Goal: Navigation & Orientation: Find specific page/section

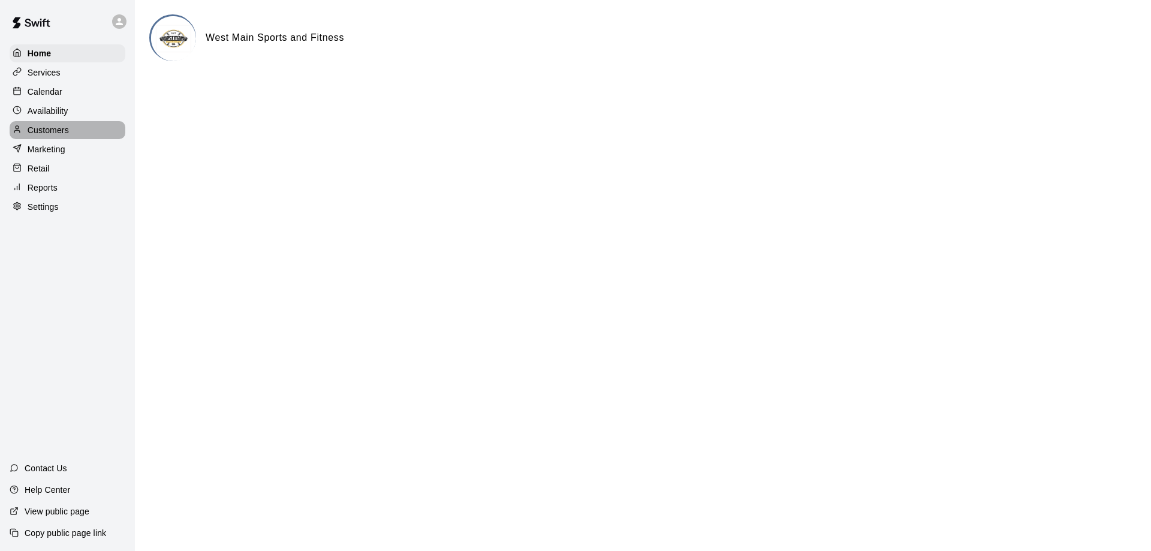
click at [41, 129] on p "Customers" at bounding box center [48, 130] width 41 height 12
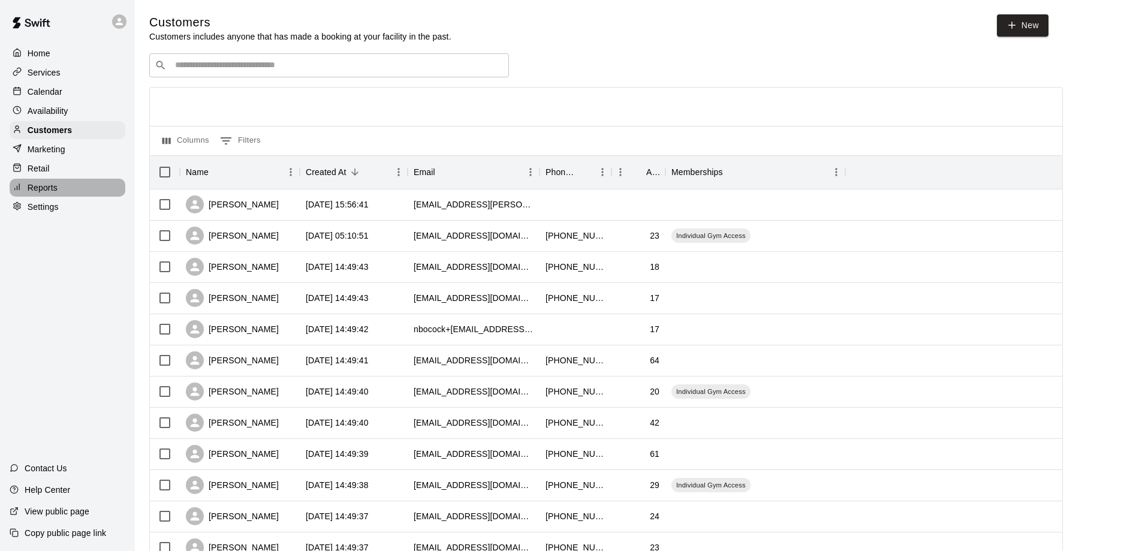
click at [46, 189] on p "Reports" at bounding box center [43, 188] width 30 height 12
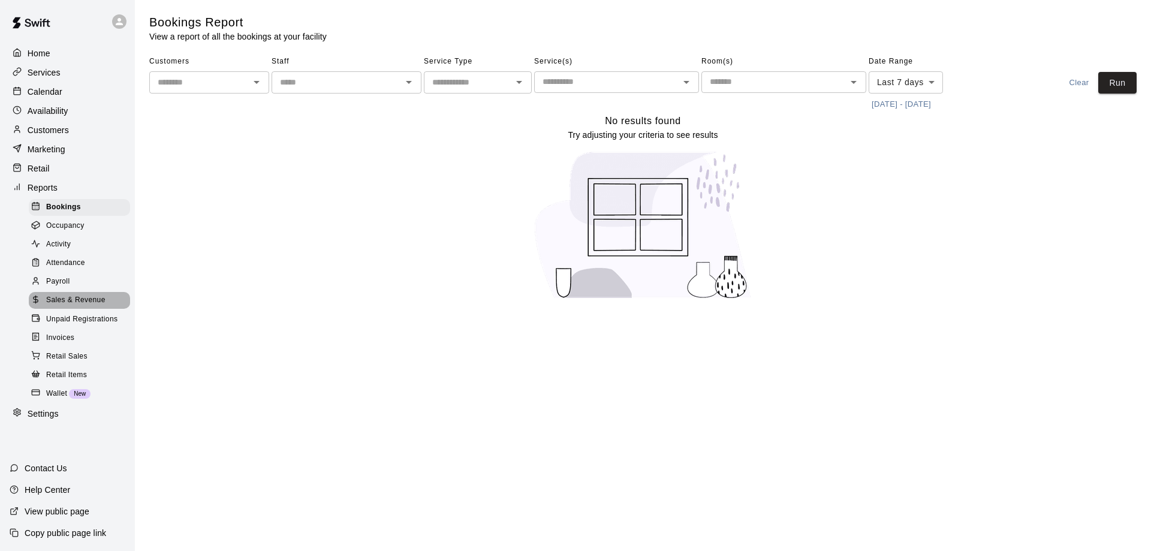
click at [58, 306] on span "Sales & Revenue" at bounding box center [75, 300] width 59 height 12
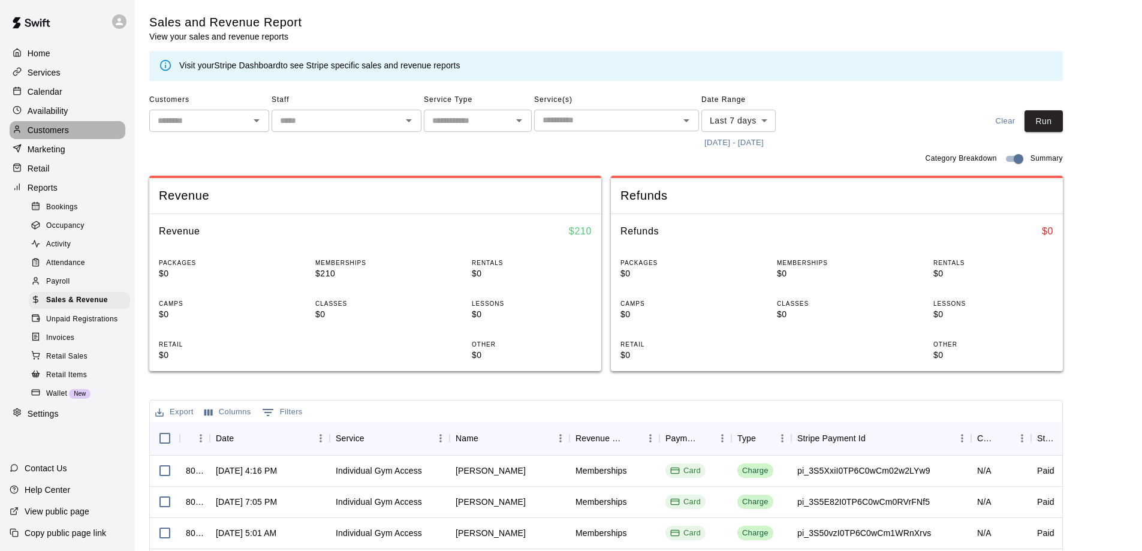
click at [46, 132] on p "Customers" at bounding box center [48, 130] width 41 height 12
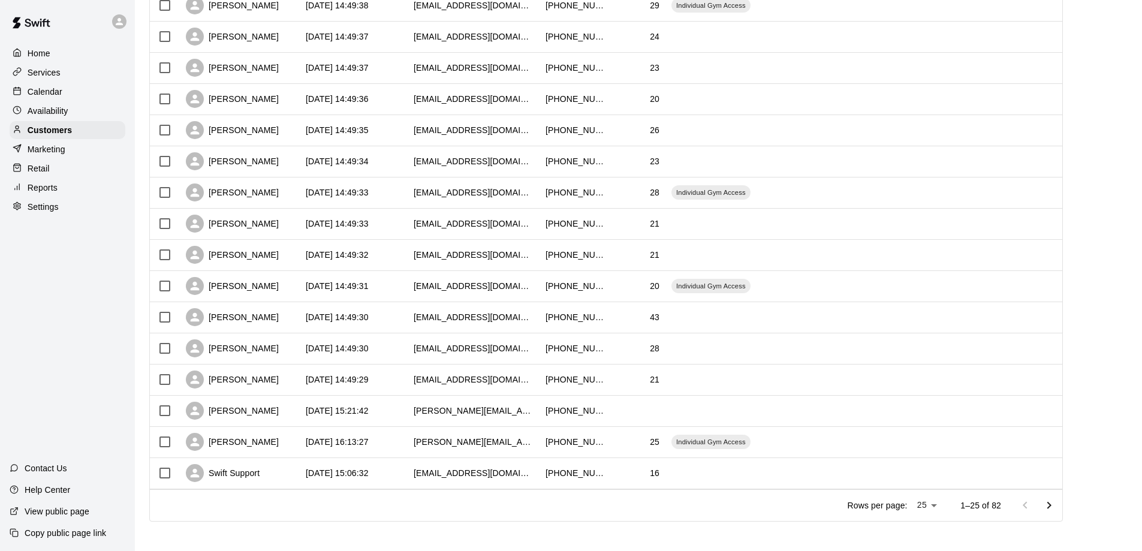
scroll to position [485, 0]
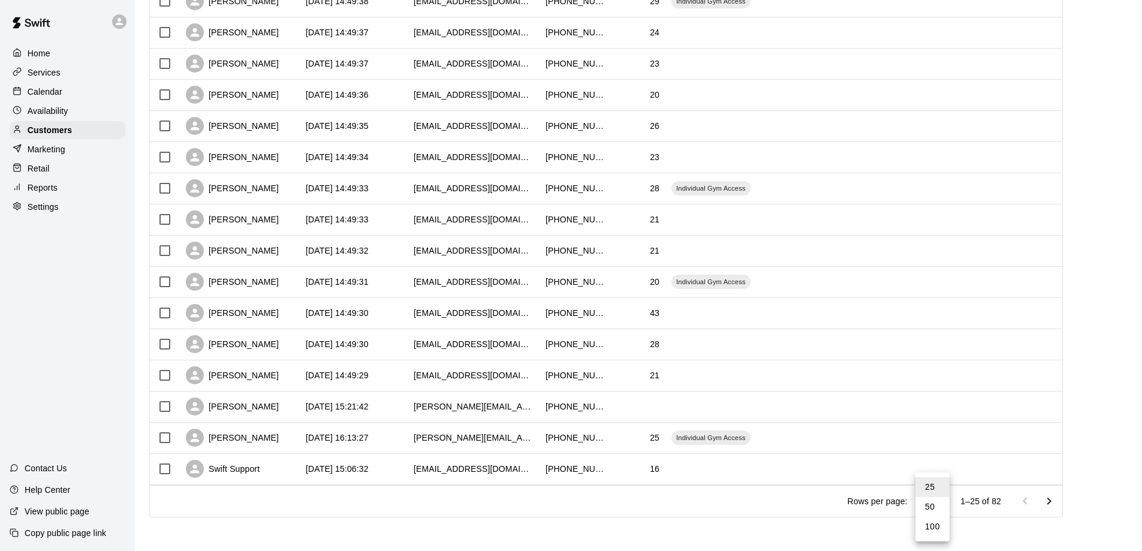
click at [939, 500] on body "Home Services Calendar Availability Customers Marketing Retail Reports Settings…" at bounding box center [571, 33] width 1142 height 1034
click at [929, 523] on li "100" at bounding box center [932, 527] width 34 height 20
type input "***"
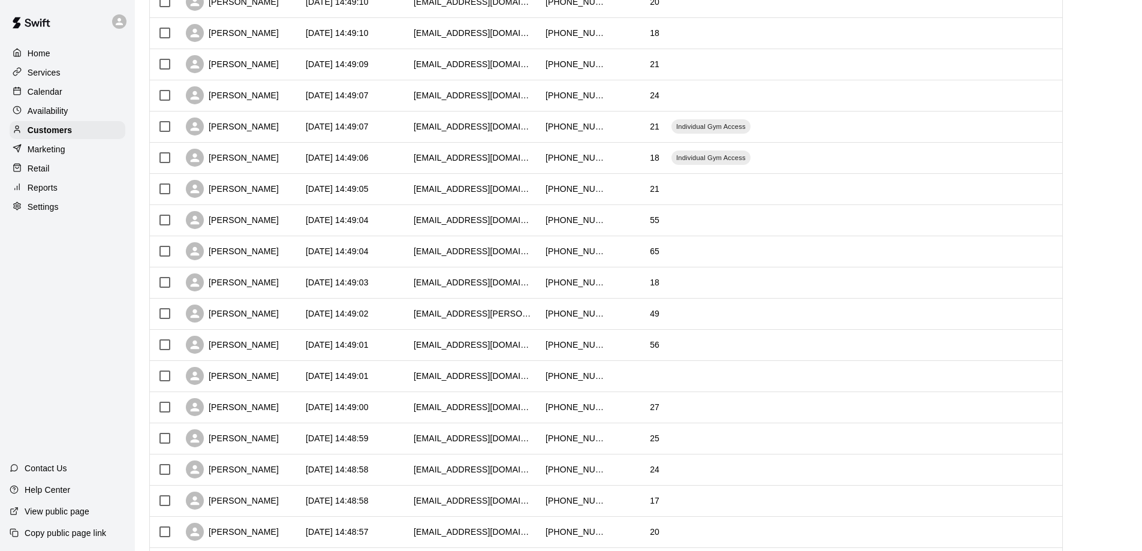
scroll to position [1483, 0]
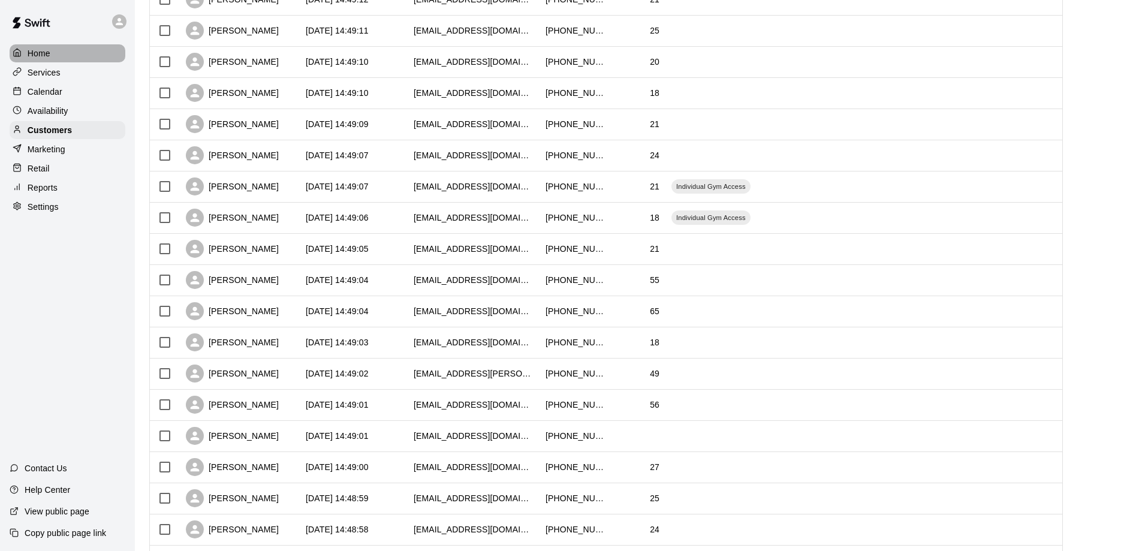
click at [35, 49] on p "Home" at bounding box center [39, 53] width 23 height 12
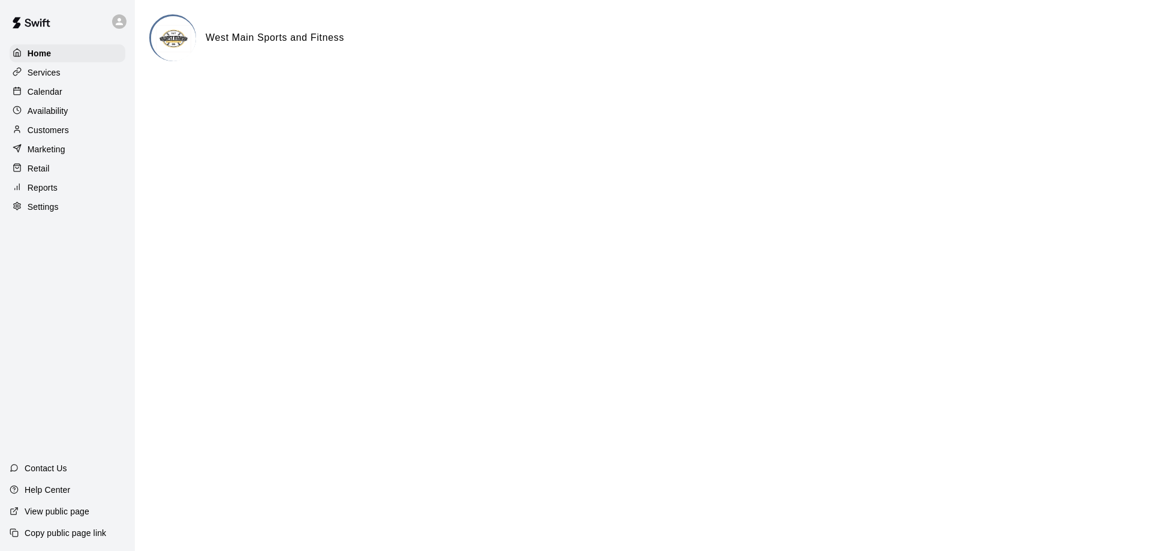
click at [44, 212] on p "Settings" at bounding box center [43, 207] width 31 height 12
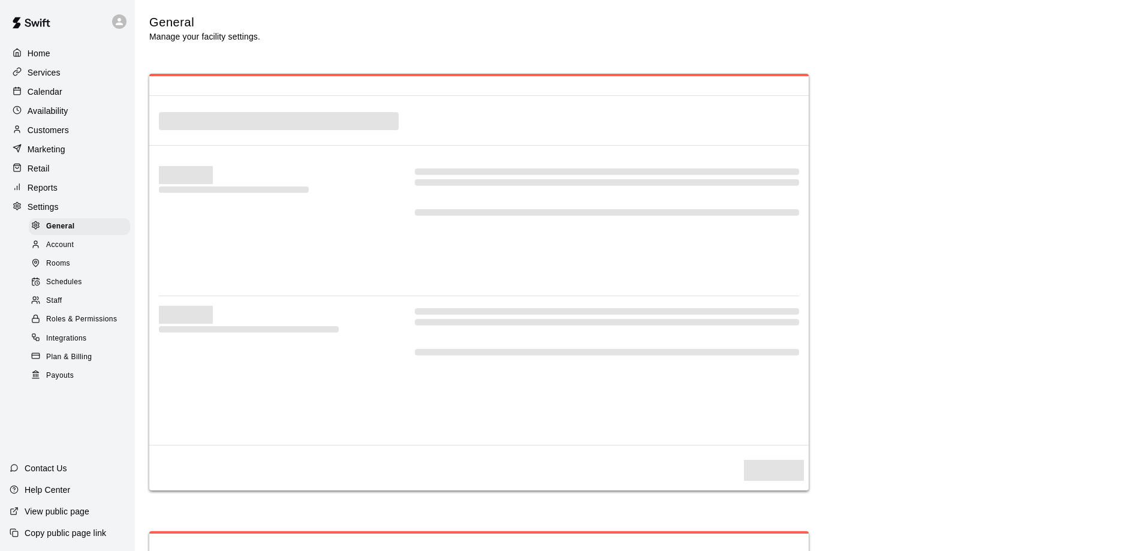
select select "**"
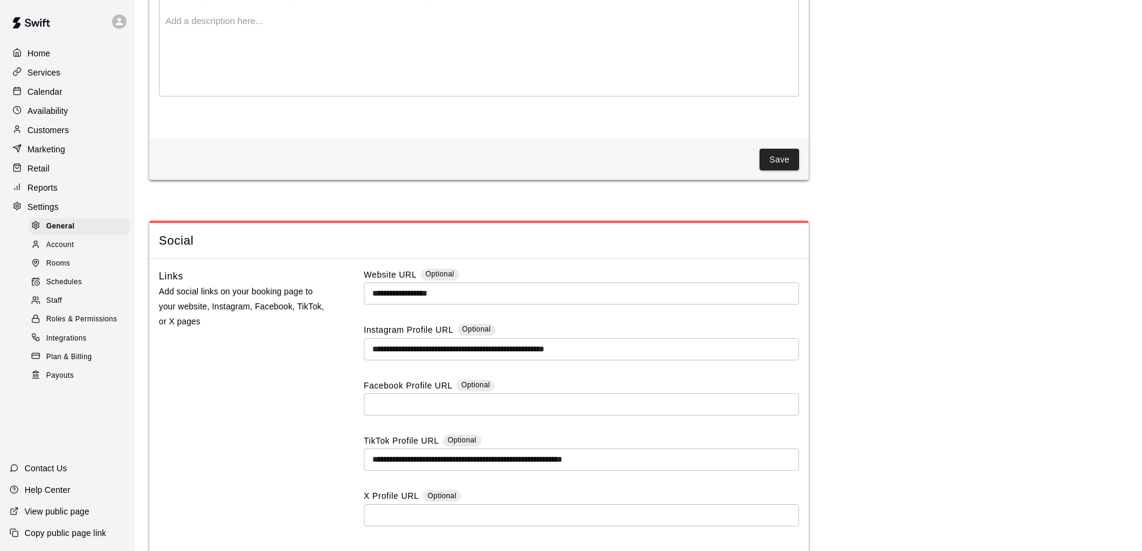
scroll to position [3148, 0]
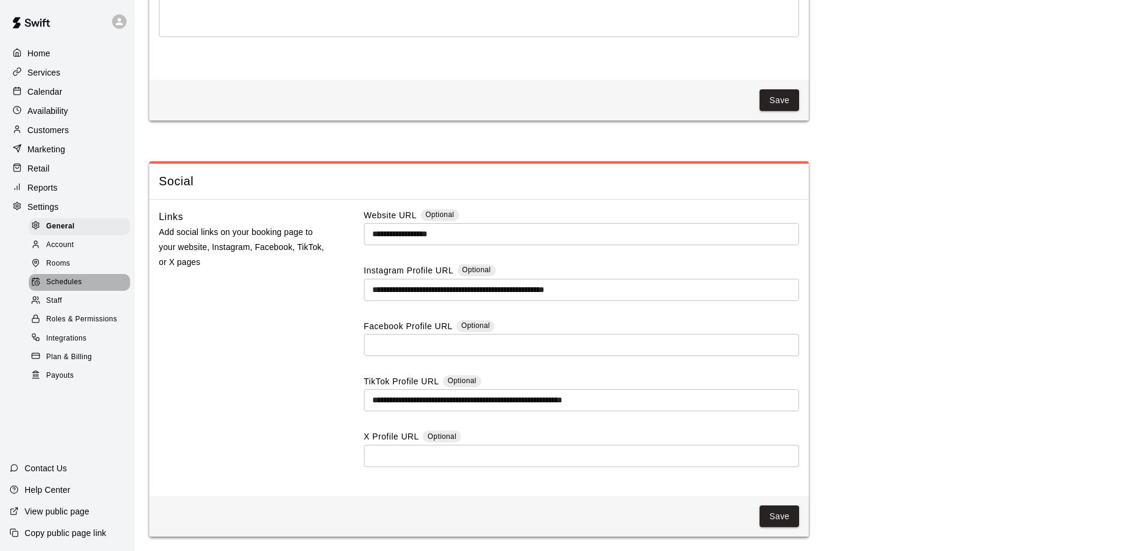
click at [70, 288] on span "Schedules" at bounding box center [64, 282] width 36 height 12
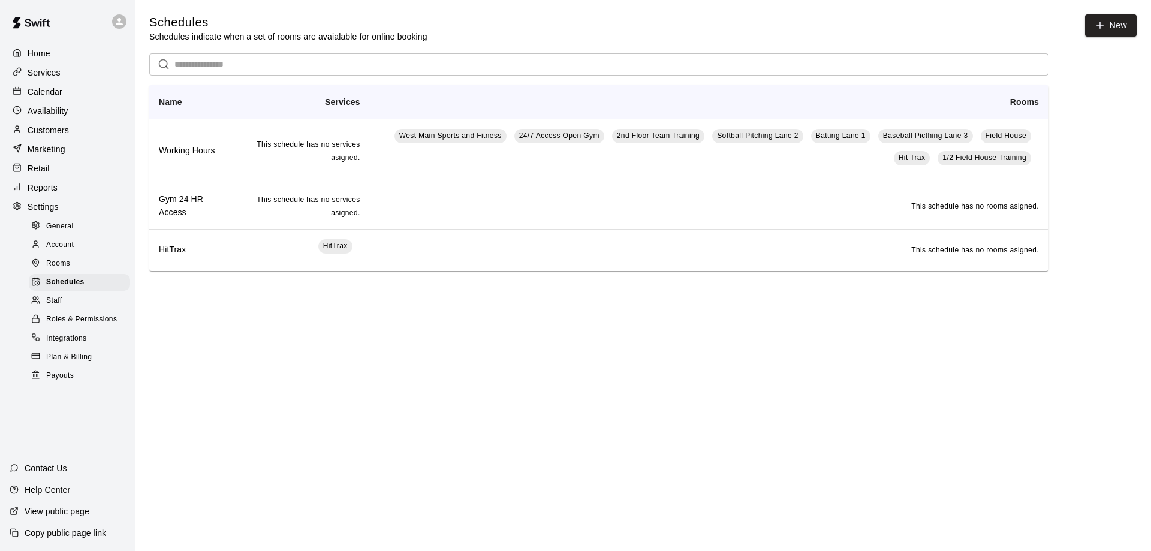
click at [62, 270] on span "Rooms" at bounding box center [58, 264] width 24 height 12
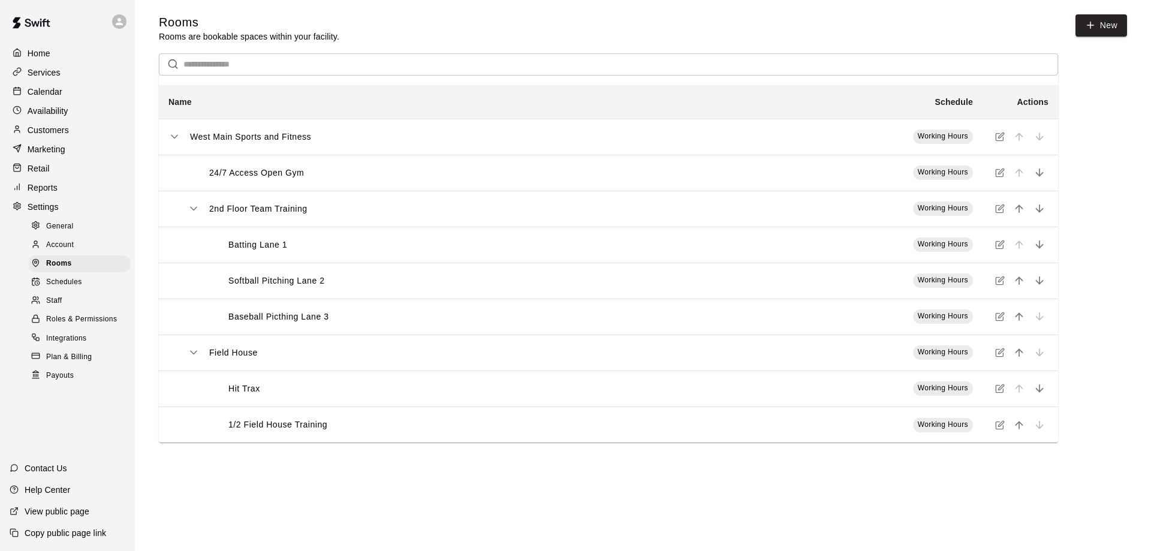
click at [935, 210] on span "Working Hours" at bounding box center [943, 208] width 50 height 8
click at [1000, 210] on icon "simple table" at bounding box center [1000, 207] width 5 height 5
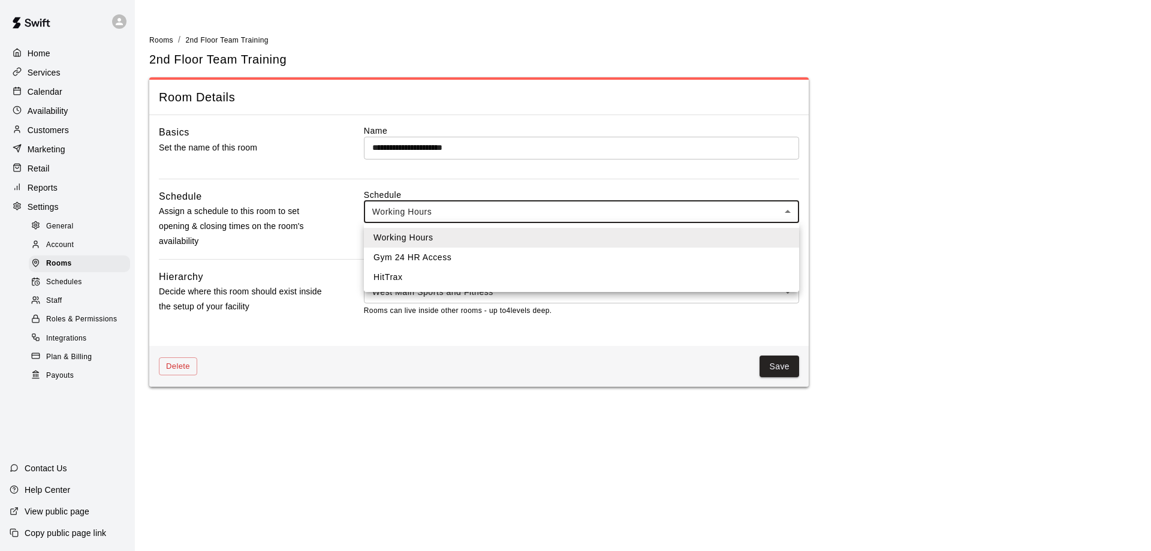
click at [465, 215] on body "**********" at bounding box center [575, 200] width 1151 height 401
click at [465, 215] on div at bounding box center [575, 275] width 1151 height 551
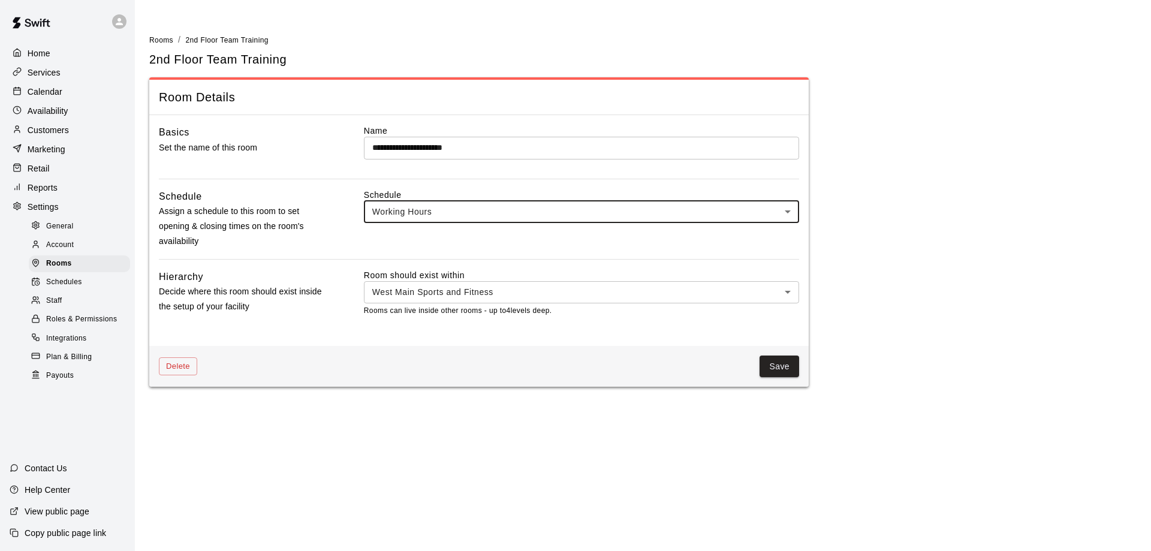
click at [53, 230] on span "General" at bounding box center [60, 227] width 28 height 12
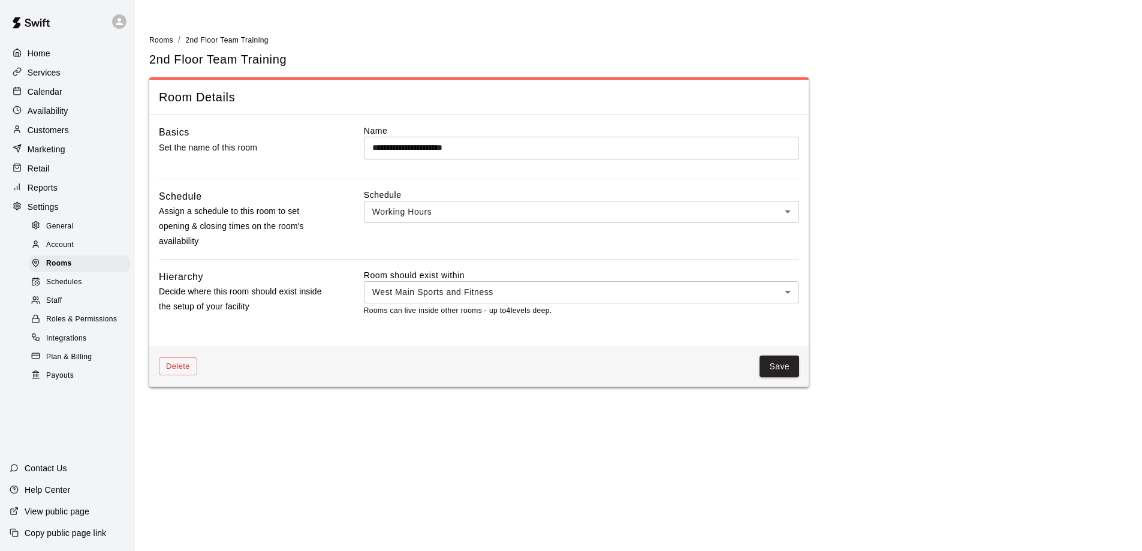
select select "**"
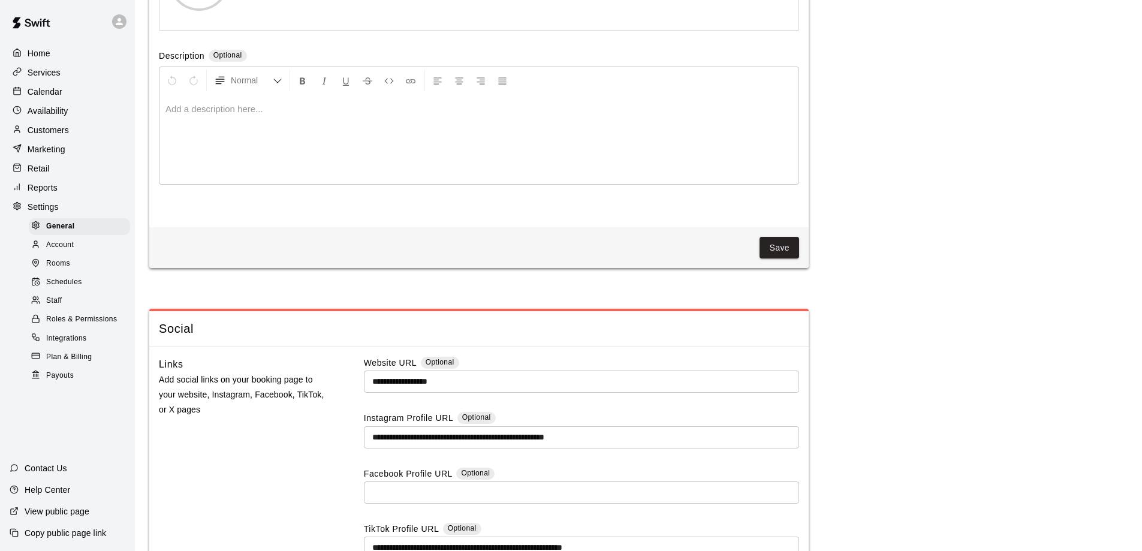
scroll to position [2909, 0]
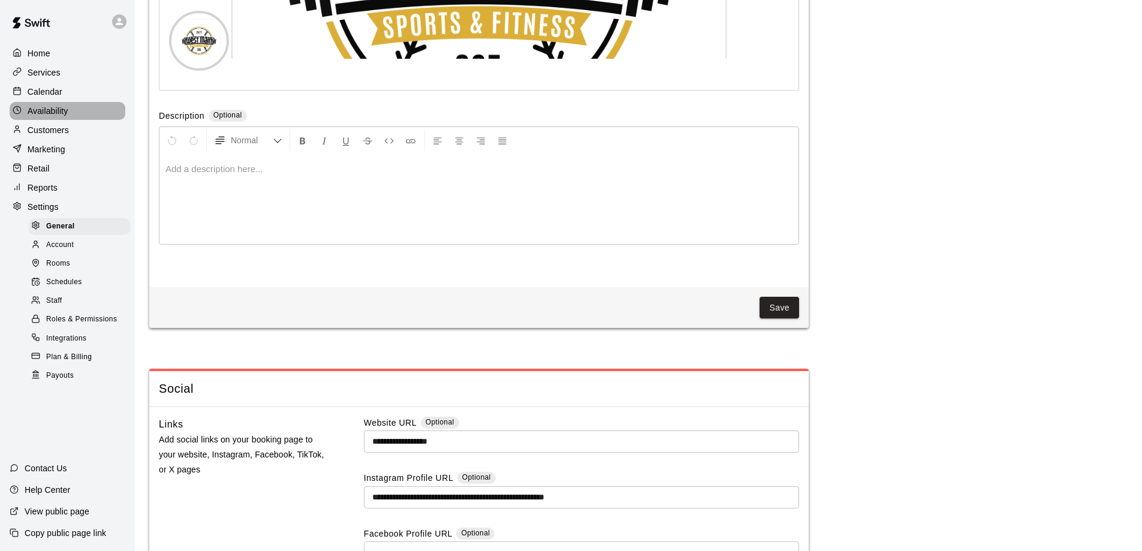
click at [64, 117] on p "Availability" at bounding box center [48, 111] width 41 height 12
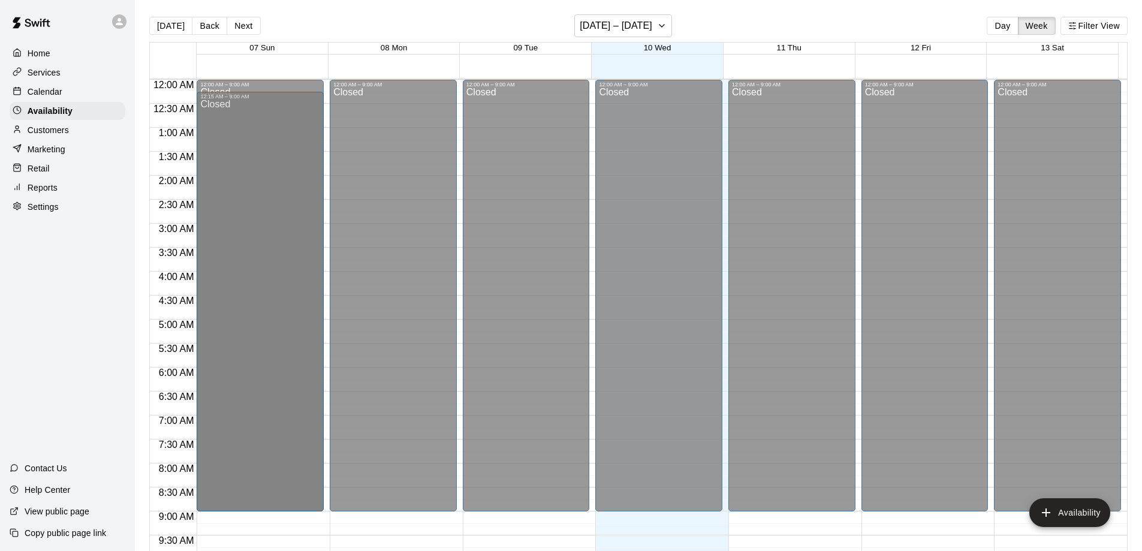
drag, startPoint x: 257, startPoint y: 83, endPoint x: 256, endPoint y: 102, distance: 19.2
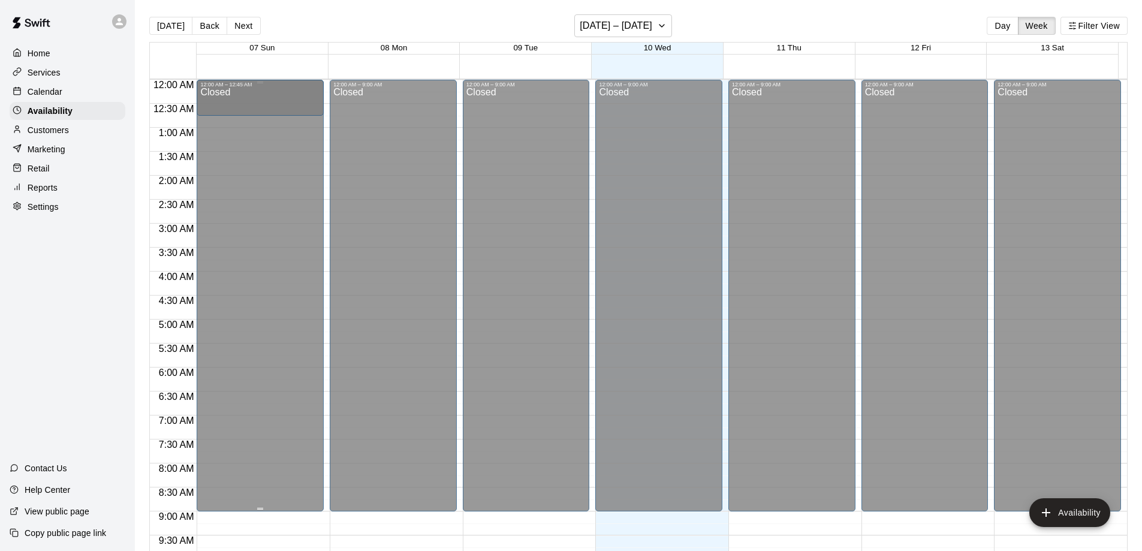
drag, startPoint x: 259, startPoint y: 450, endPoint x: 243, endPoint y: 120, distance: 329.4
